Goal: Task Accomplishment & Management: Use online tool/utility

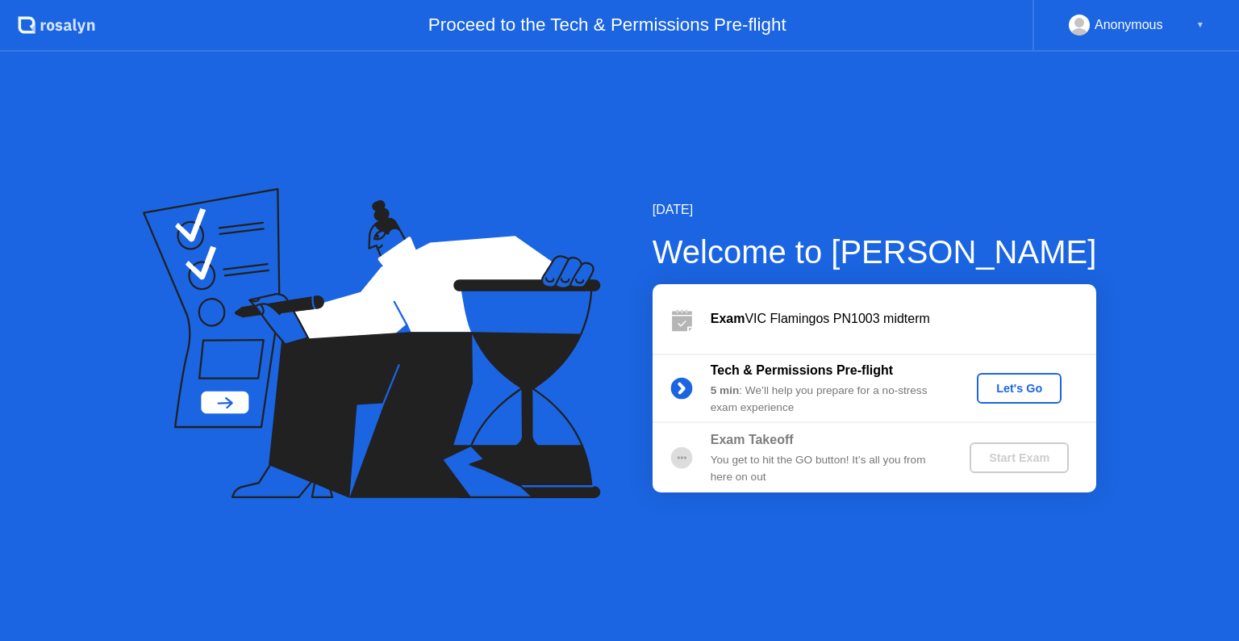
click at [1013, 382] on div "Let's Go" at bounding box center [1020, 388] width 72 height 13
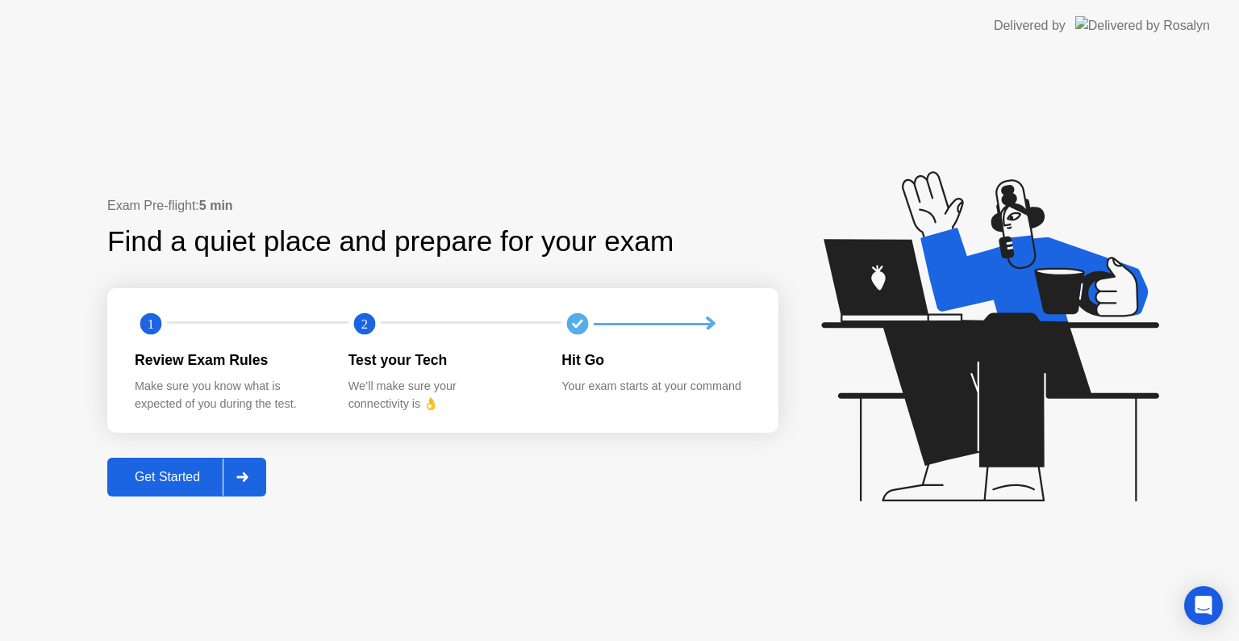
click at [208, 471] on div "Get Started" at bounding box center [167, 477] width 111 height 15
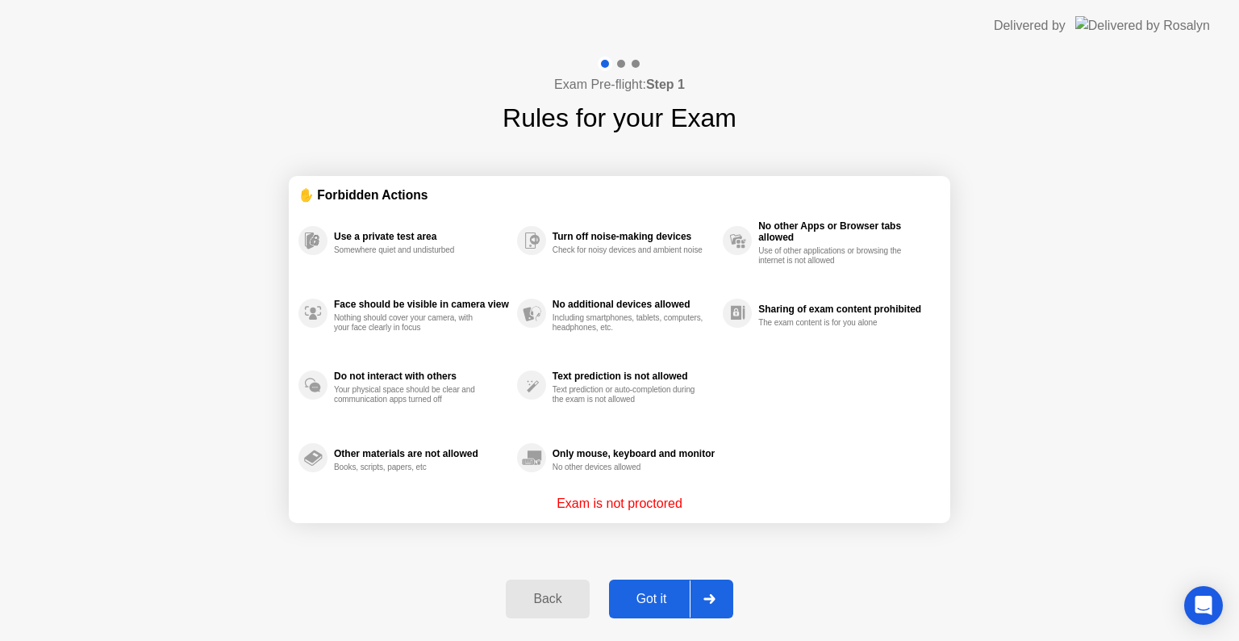
click at [656, 595] on div "Got it" at bounding box center [652, 598] width 76 height 15
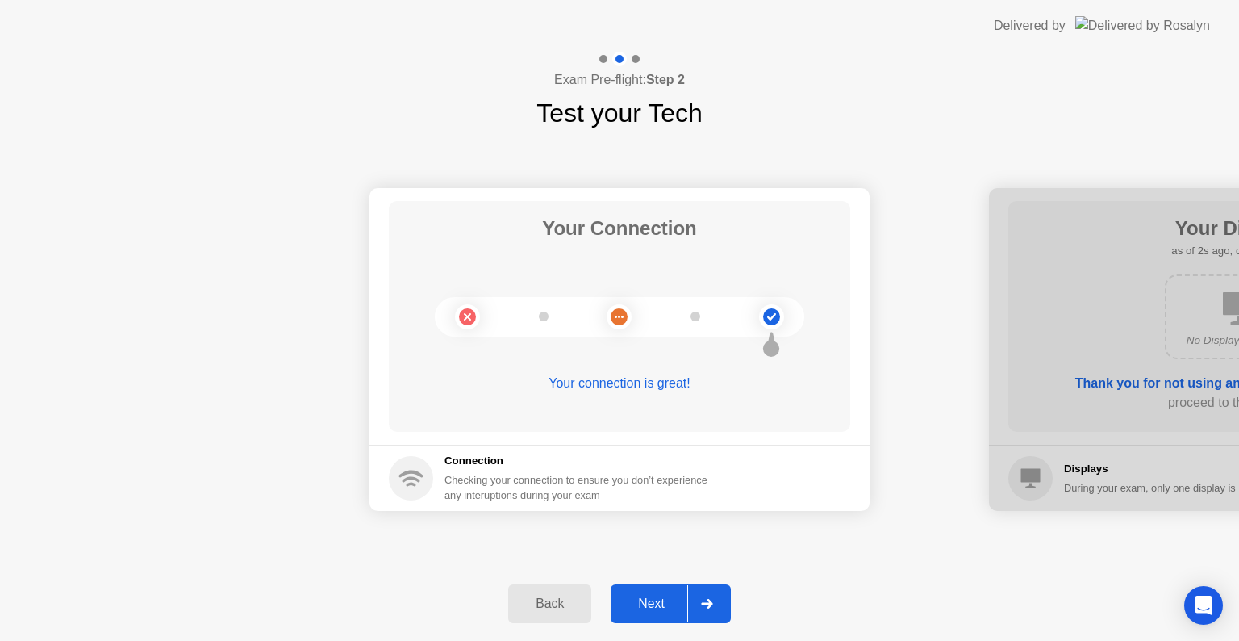
click at [656, 596] on div "Next" at bounding box center [652, 603] width 72 height 15
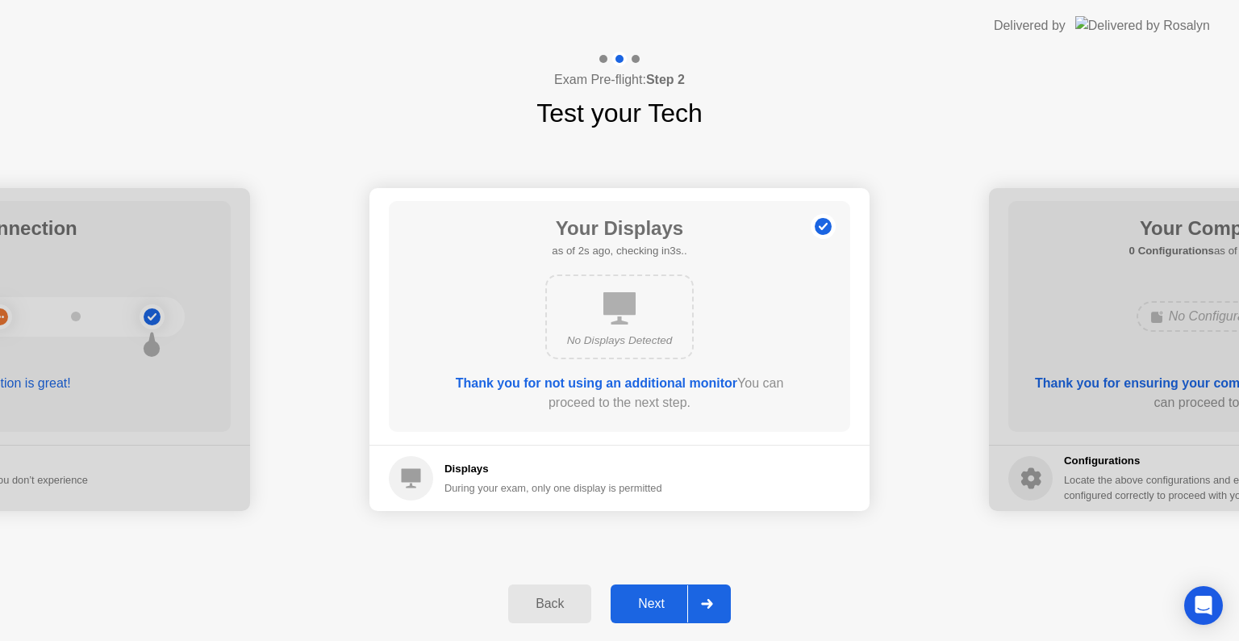
click at [656, 596] on div "Next" at bounding box center [652, 603] width 72 height 15
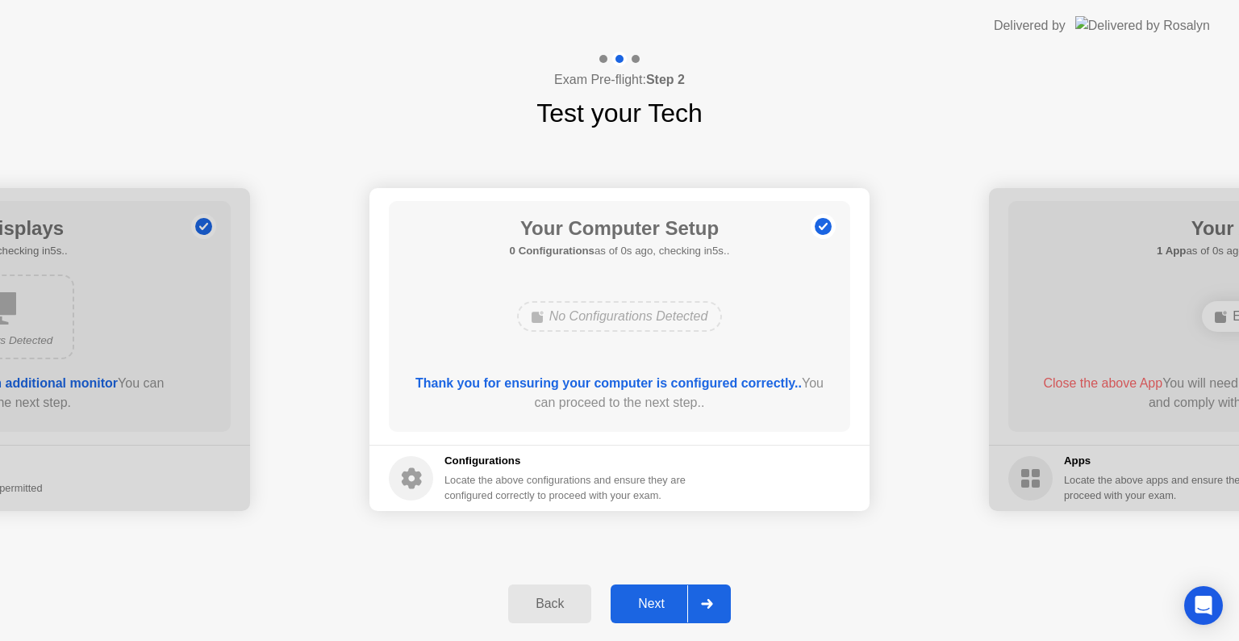
click at [656, 596] on div "Next" at bounding box center [652, 603] width 72 height 15
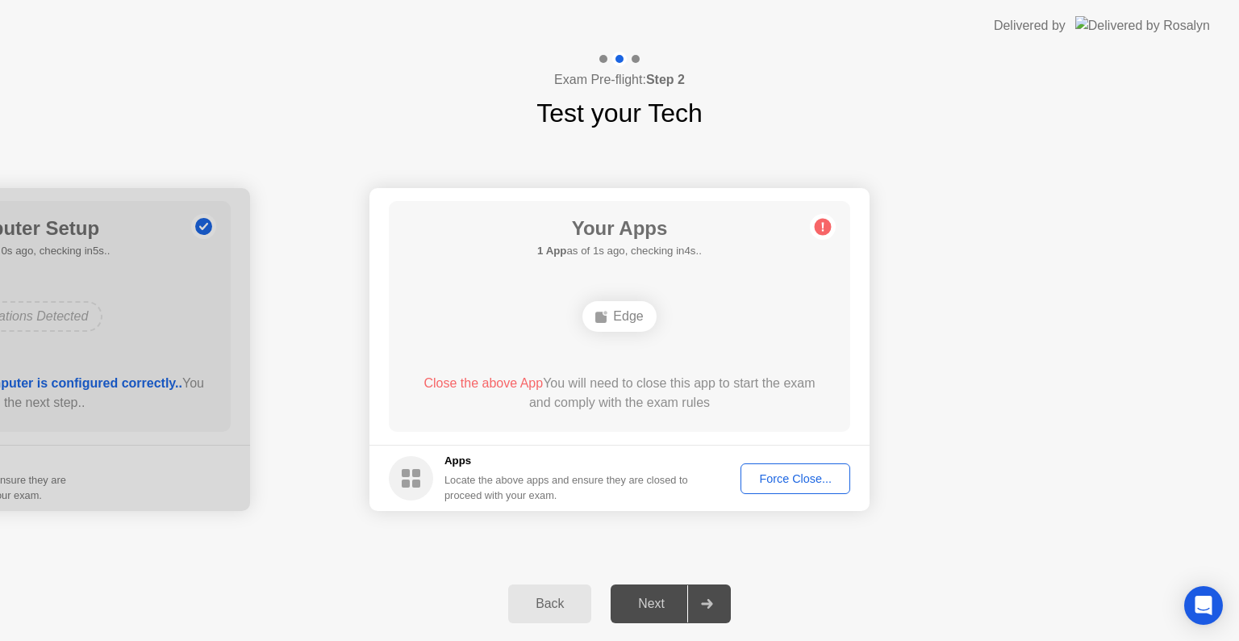
click at [802, 478] on div "Force Close..." at bounding box center [795, 478] width 98 height 13
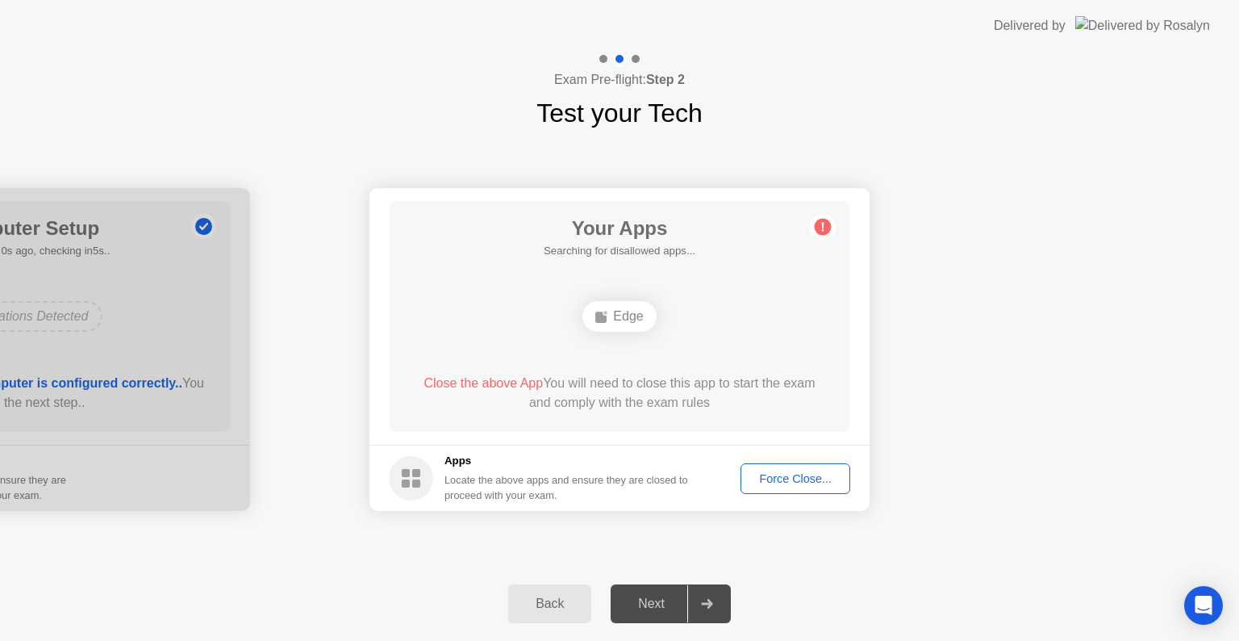
click at [715, 594] on div at bounding box center [706, 603] width 39 height 37
click at [615, 321] on div "Edge" at bounding box center [619, 316] width 73 height 31
click at [692, 597] on div at bounding box center [706, 603] width 39 height 37
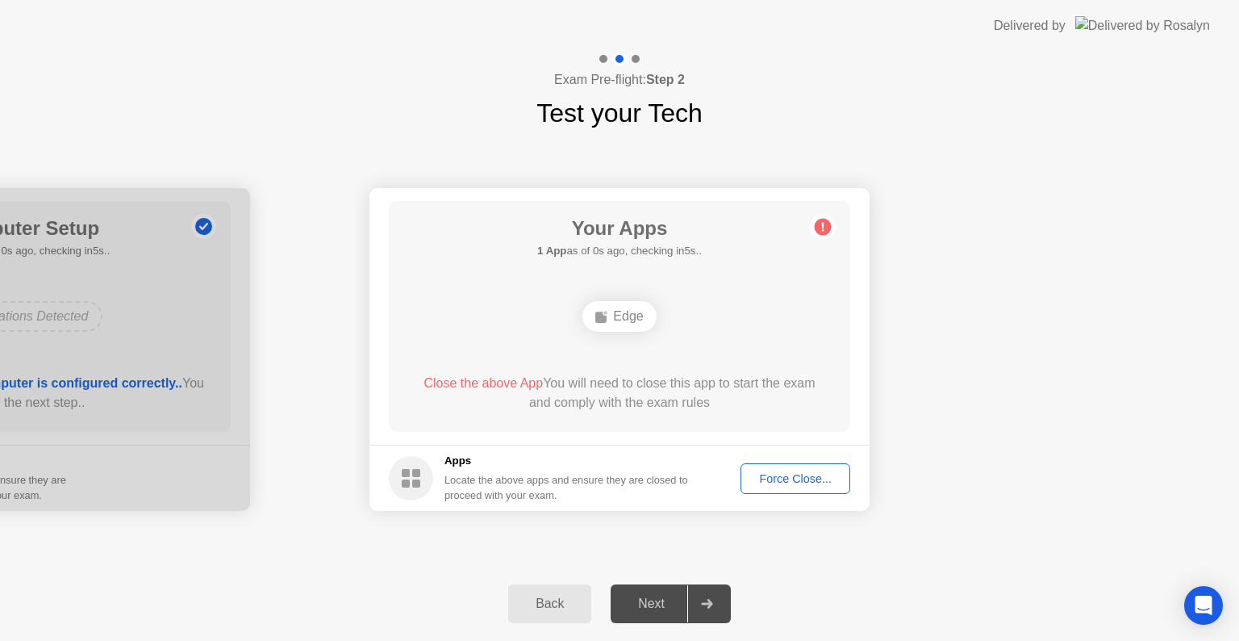
click at [824, 485] on div "Force Close..." at bounding box center [795, 478] width 98 height 13
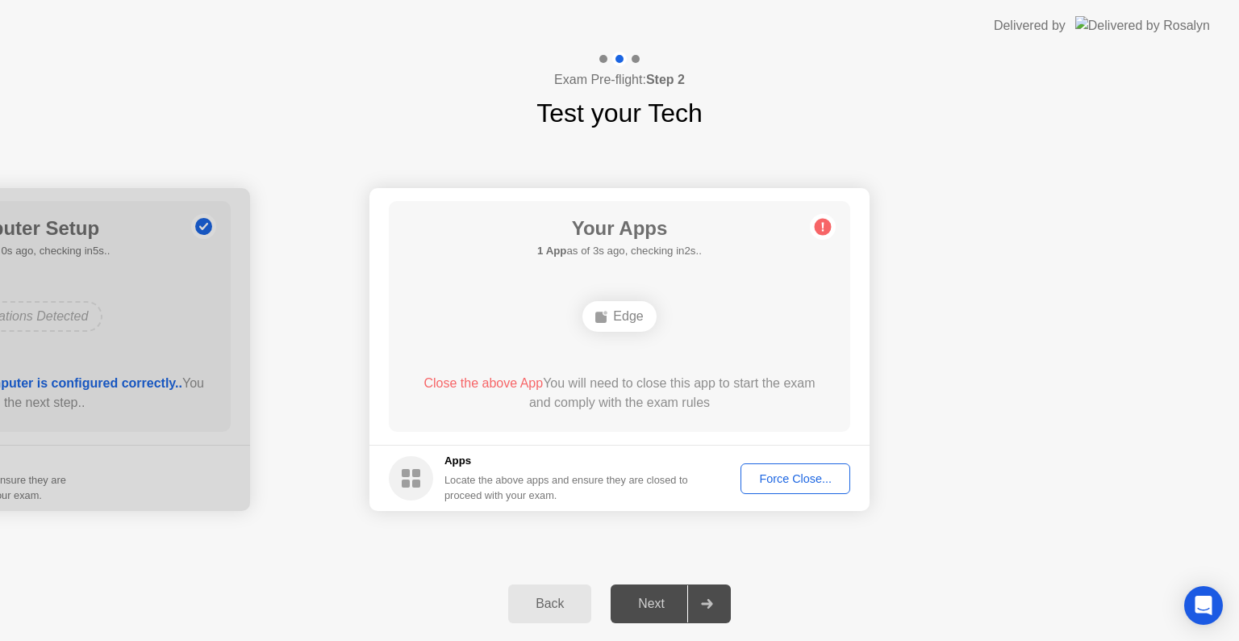
click at [550, 591] on button "Back" at bounding box center [549, 603] width 83 height 39
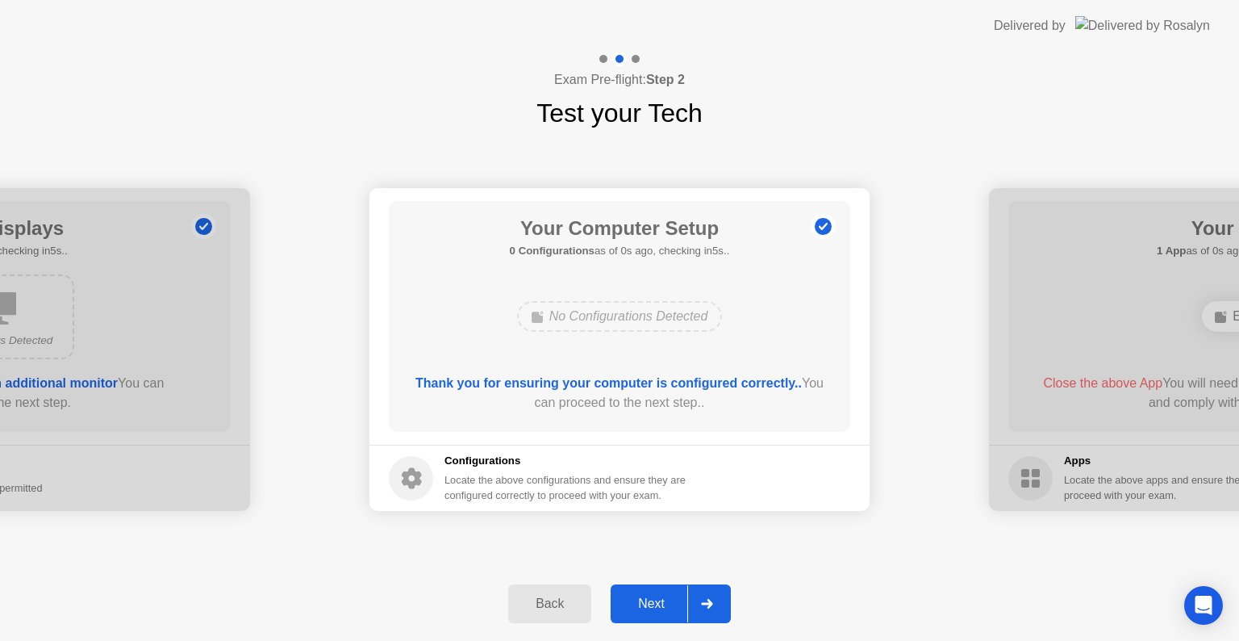
click at [669, 598] on div "Next" at bounding box center [652, 603] width 72 height 15
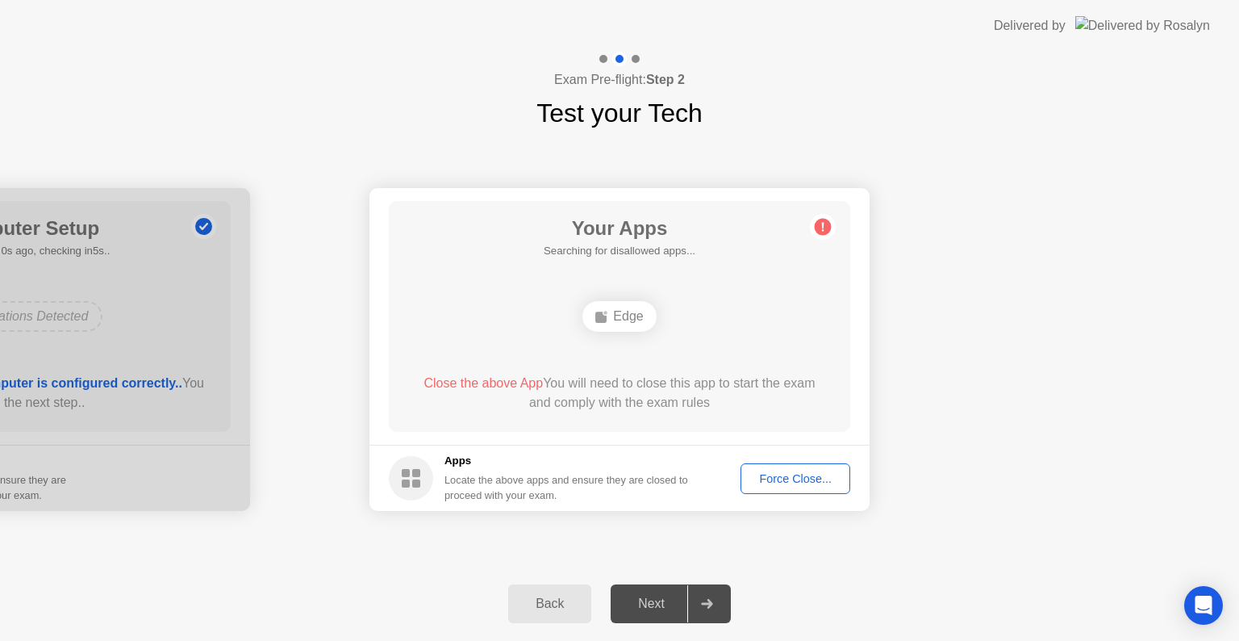
click at [791, 485] on div "Force Close..." at bounding box center [795, 478] width 98 height 13
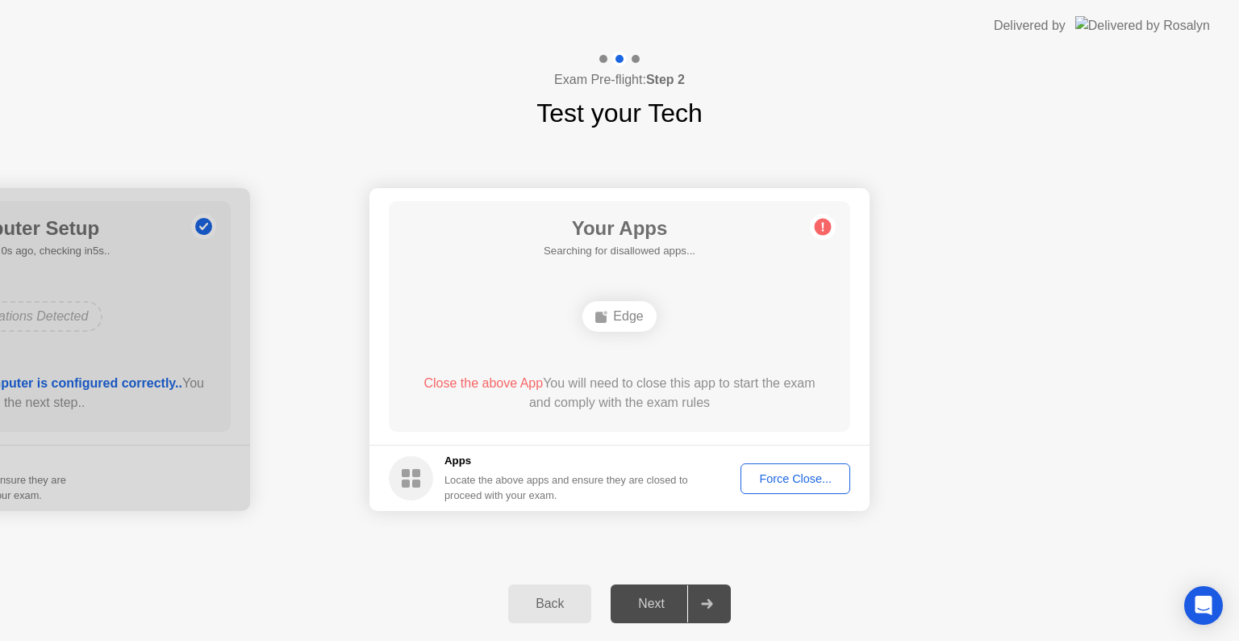
click at [566, 600] on div "Back" at bounding box center [549, 603] width 73 height 15
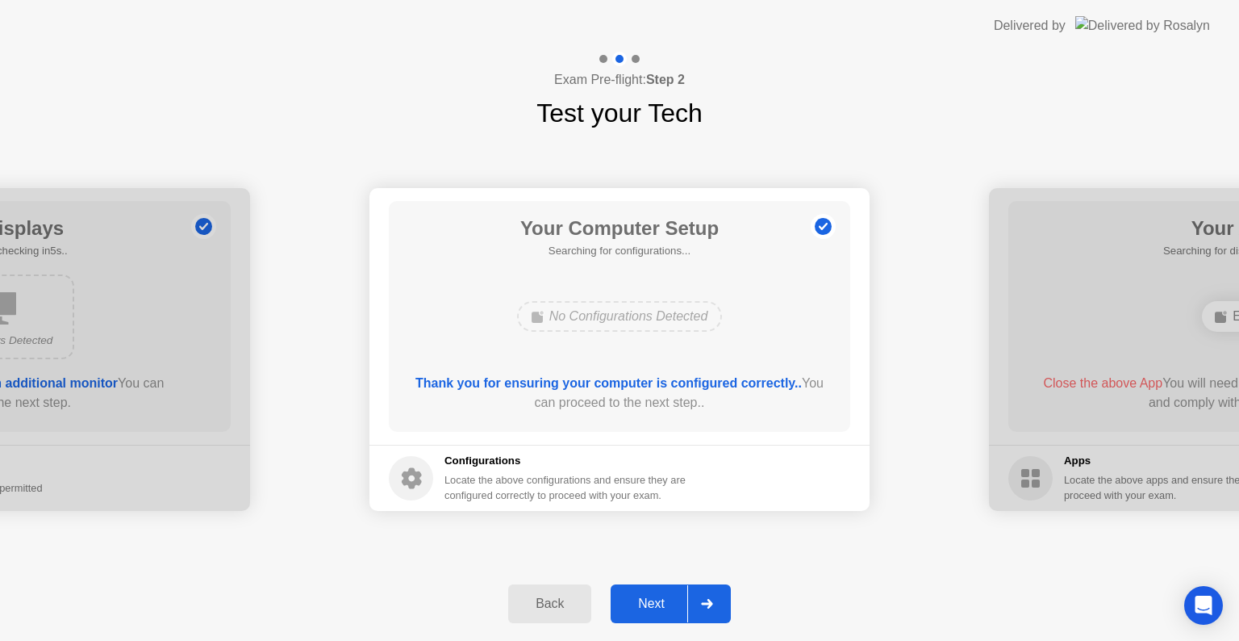
click at [566, 600] on div "Back" at bounding box center [549, 603] width 73 height 15
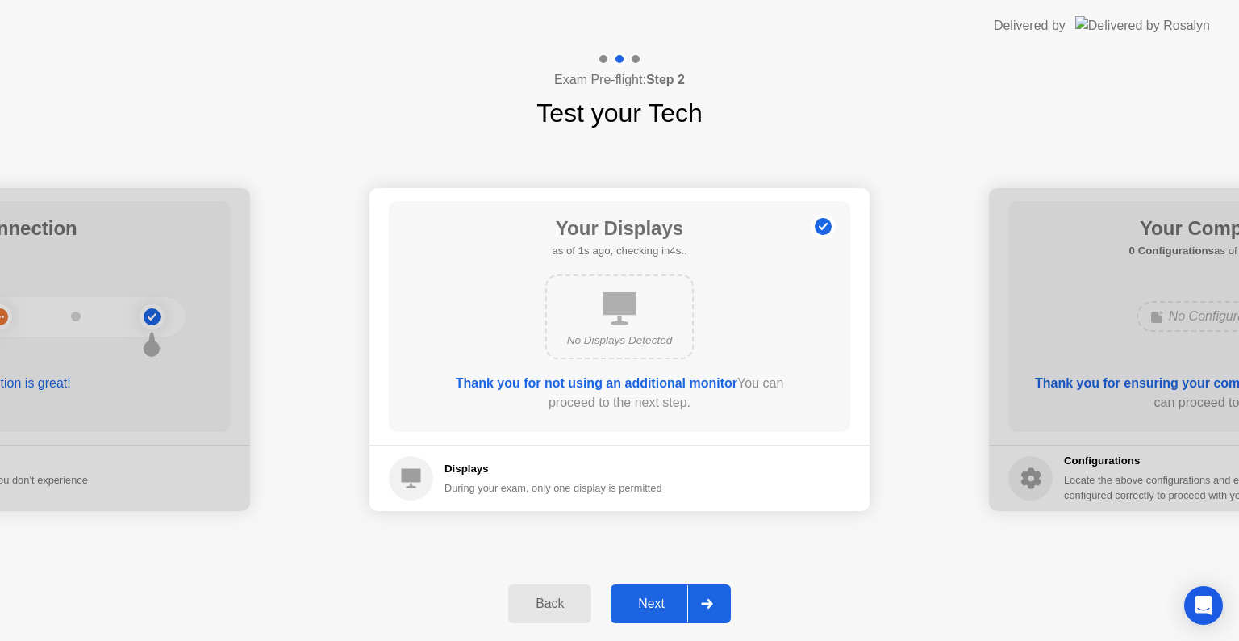
click at [704, 600] on icon at bounding box center [707, 604] width 12 height 10
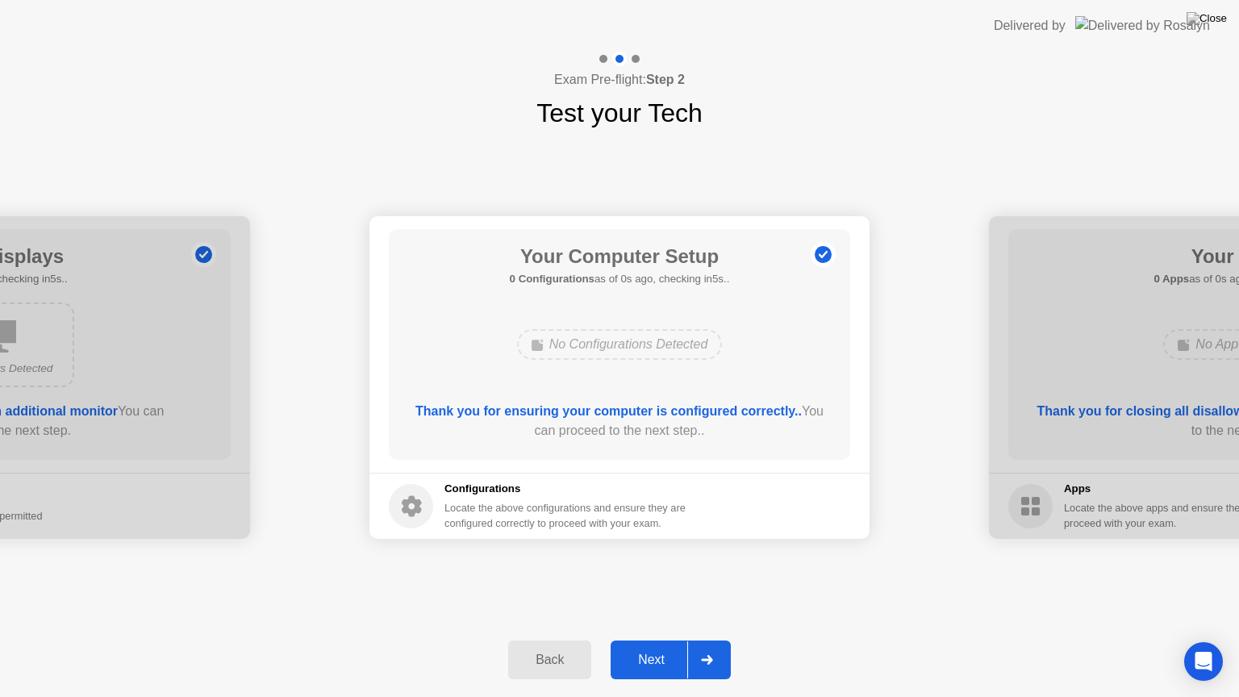
click at [704, 619] on div "Your Connection Your connection is great! Connection Checking your connection t…" at bounding box center [619, 377] width 1239 height 491
click at [706, 640] on icon at bounding box center [707, 660] width 12 height 10
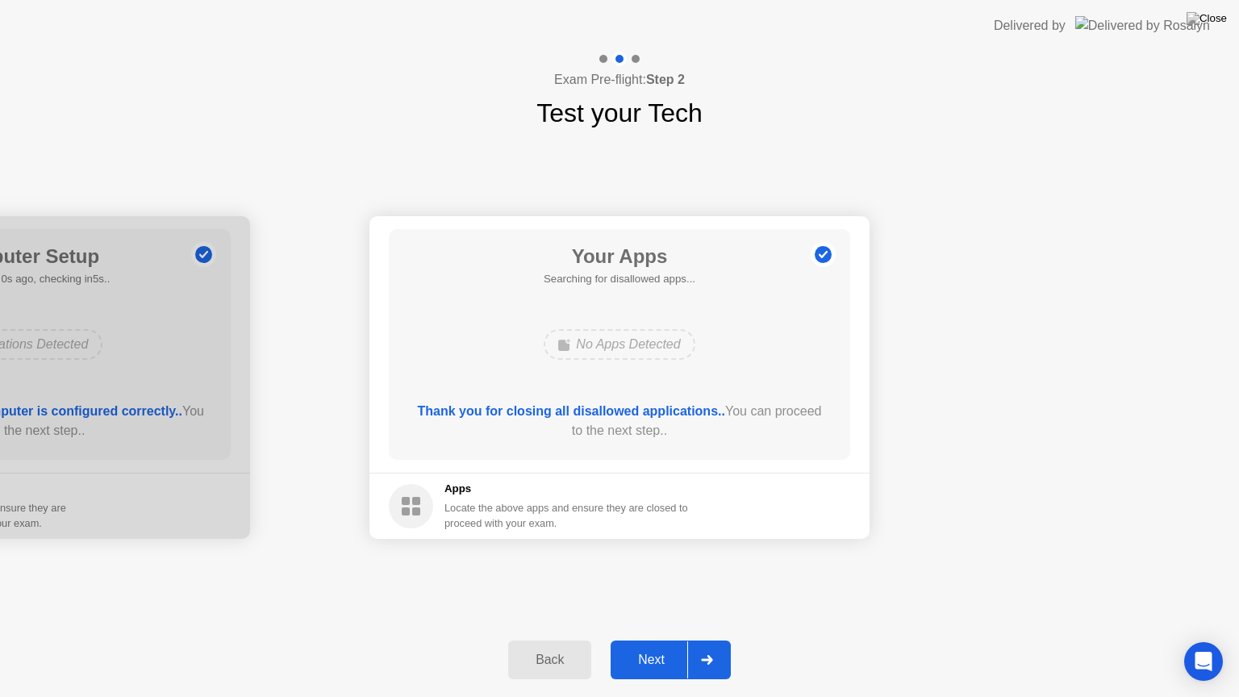
click at [706, 640] on icon at bounding box center [707, 660] width 12 height 10
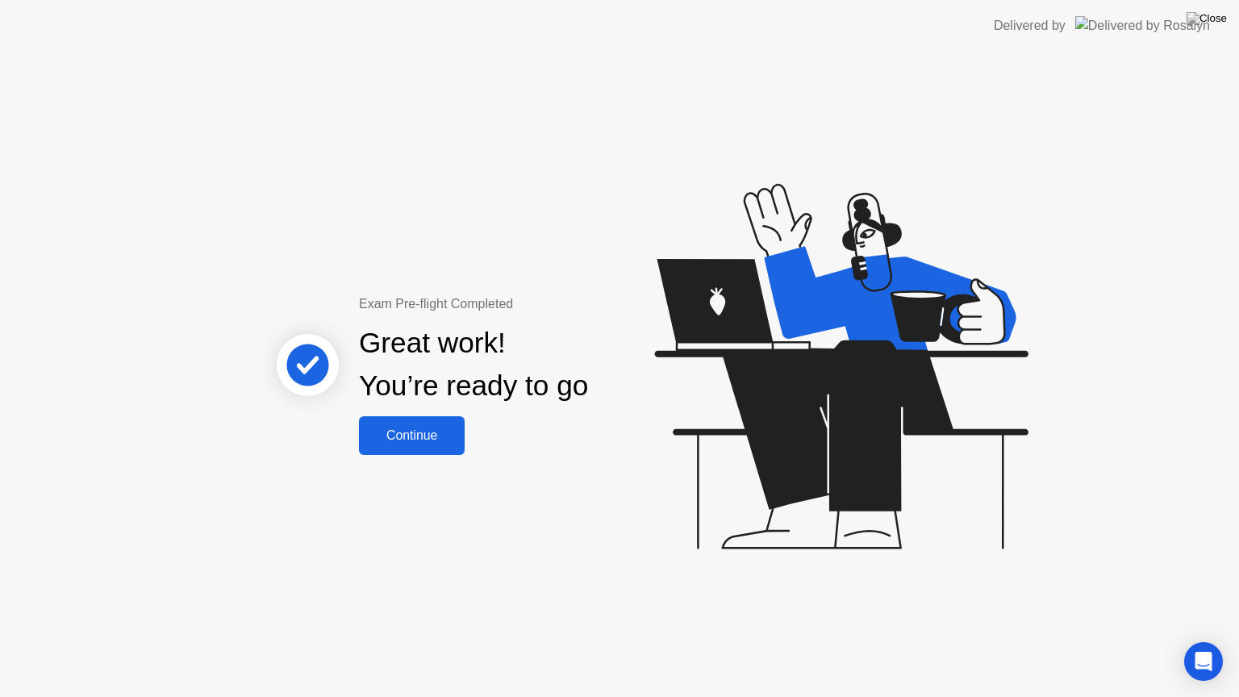
click at [403, 445] on button "Continue" at bounding box center [412, 435] width 106 height 39
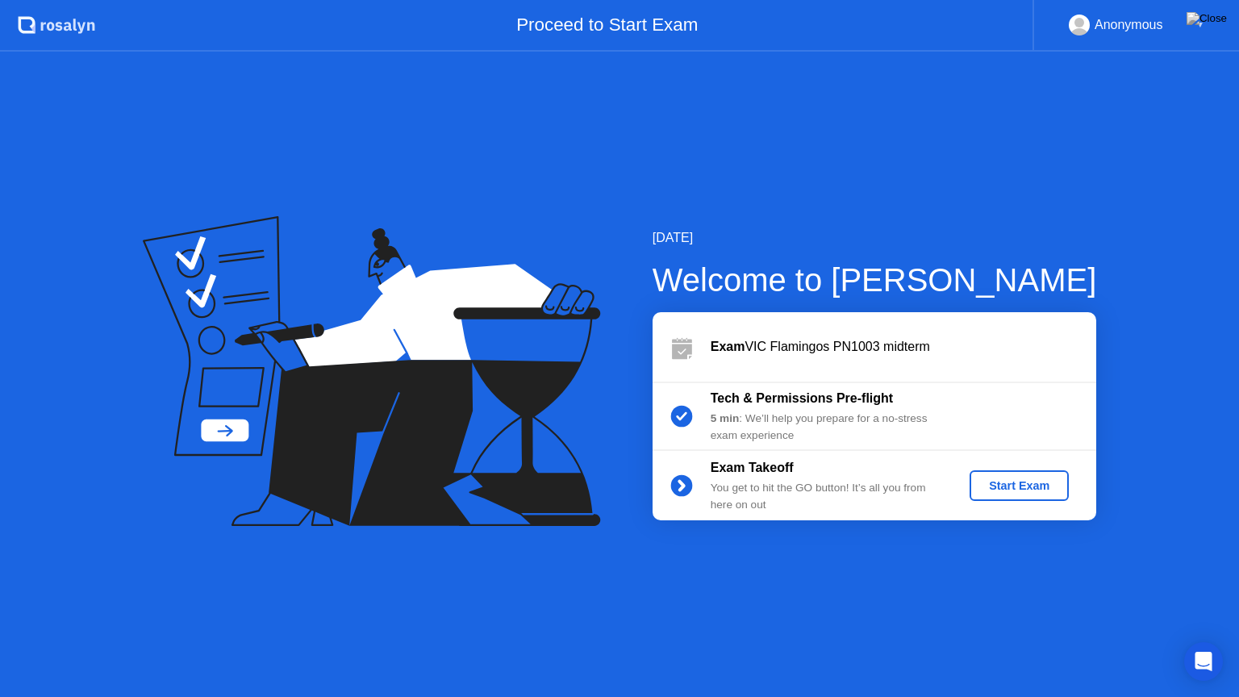
click at [1029, 491] on div "Start Exam" at bounding box center [1019, 485] width 86 height 13
